Goal: Information Seeking & Learning: Check status

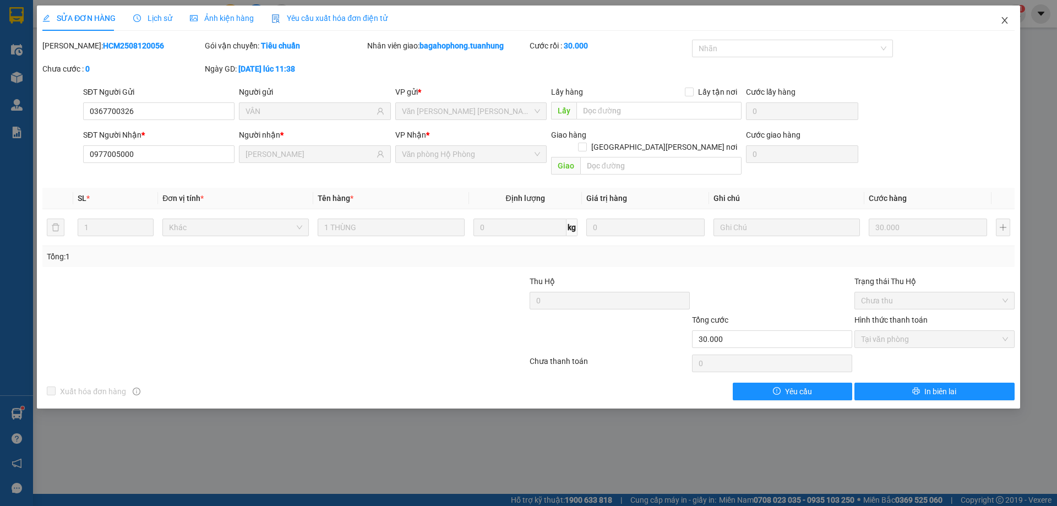
click at [1002, 19] on icon "close" at bounding box center [1004, 20] width 9 height 9
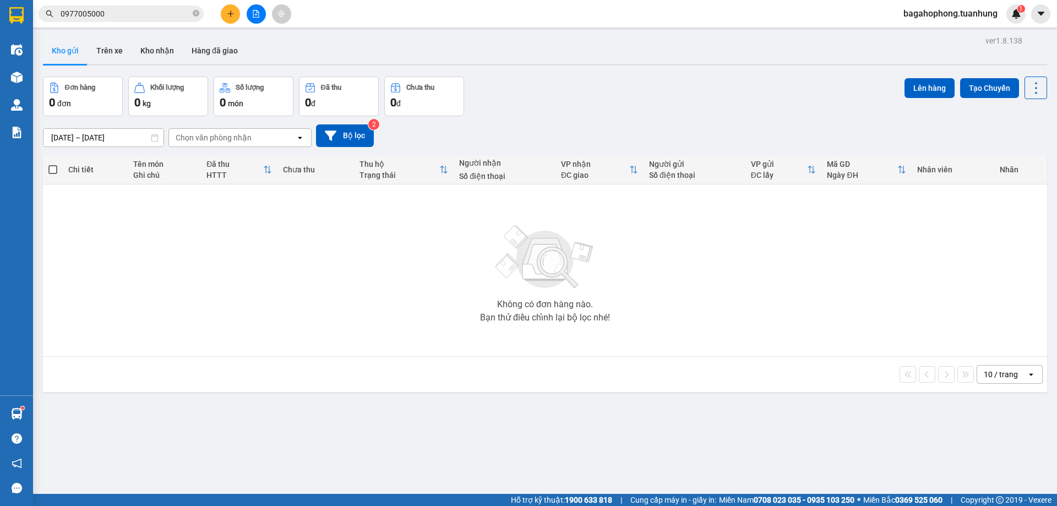
click at [69, 121] on div "[DATE] – [DATE] Press the down arrow key to interact with the calendar and sele…" at bounding box center [545, 135] width 1004 height 39
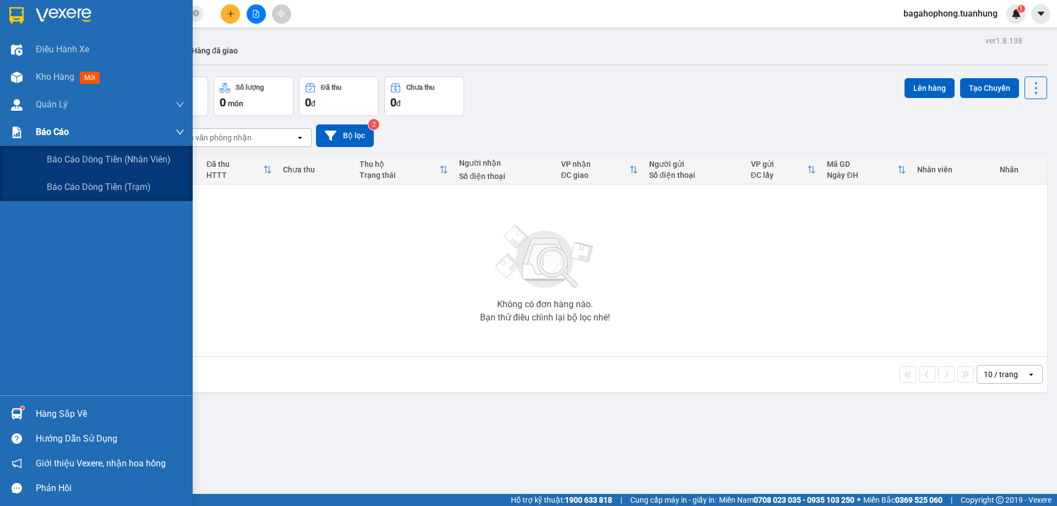
click at [78, 131] on div "Báo cáo" at bounding box center [110, 132] width 149 height 28
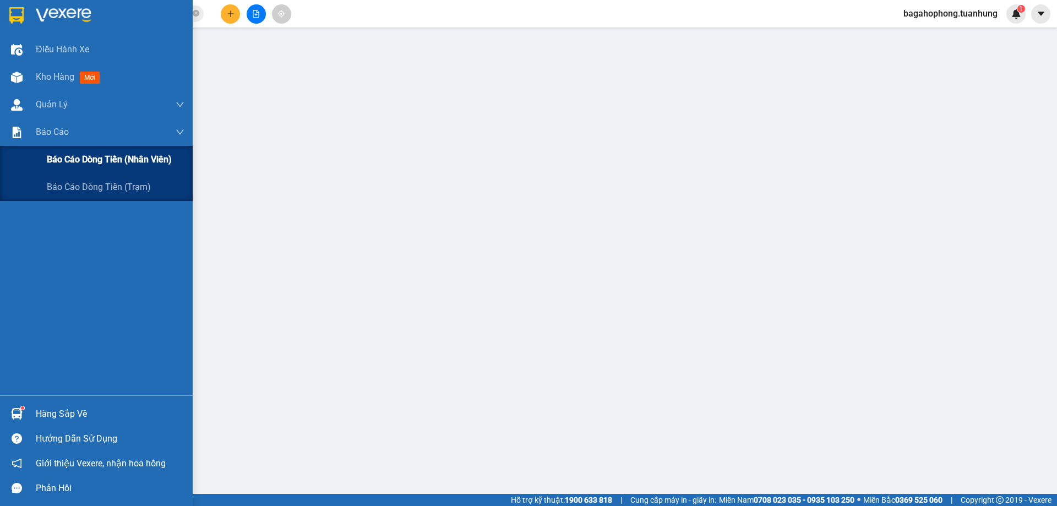
click at [72, 155] on span "Báo cáo dòng tiền (nhân viên)" at bounding box center [109, 159] width 125 height 14
